Goal: Task Accomplishment & Management: Manage account settings

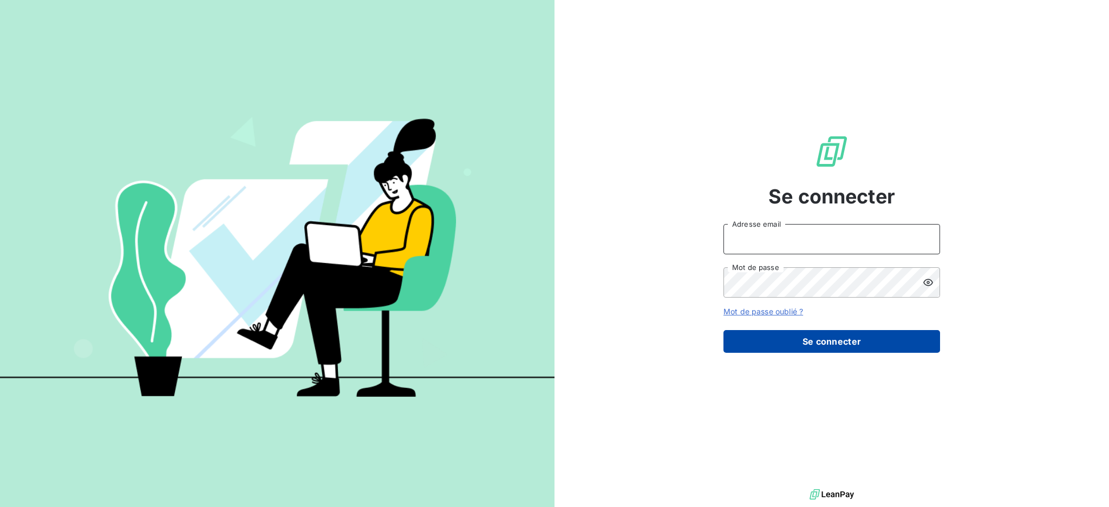
type input "[PERSON_NAME][EMAIL_ADDRESS][PERSON_NAME][DOMAIN_NAME]"
click at [871, 348] on button "Se connecter" at bounding box center [832, 341] width 217 height 23
click at [832, 351] on button "Se connecter" at bounding box center [832, 341] width 217 height 23
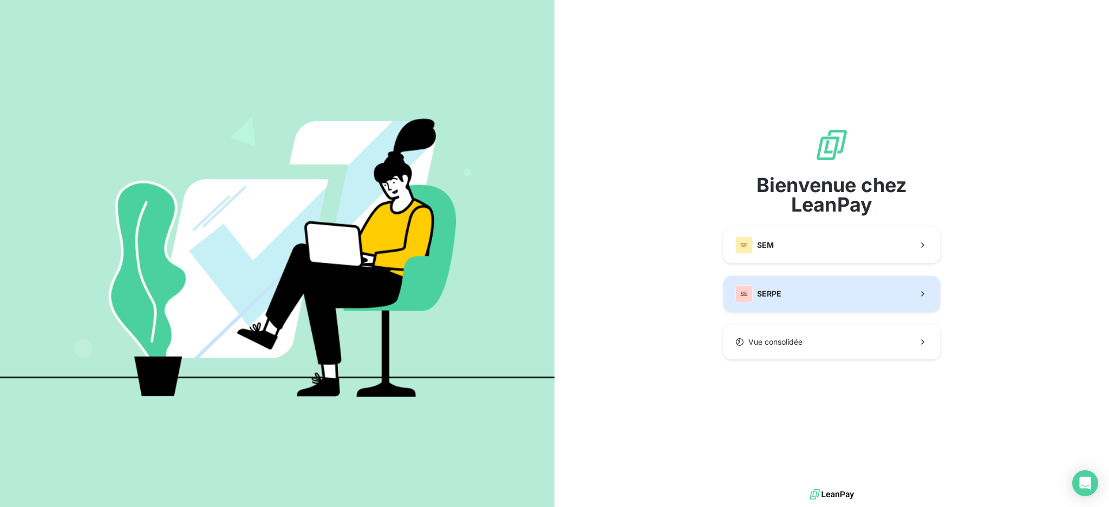
click at [811, 294] on button "SE SERPE" at bounding box center [832, 294] width 217 height 36
